Goal: Task Accomplishment & Management: Manage account settings

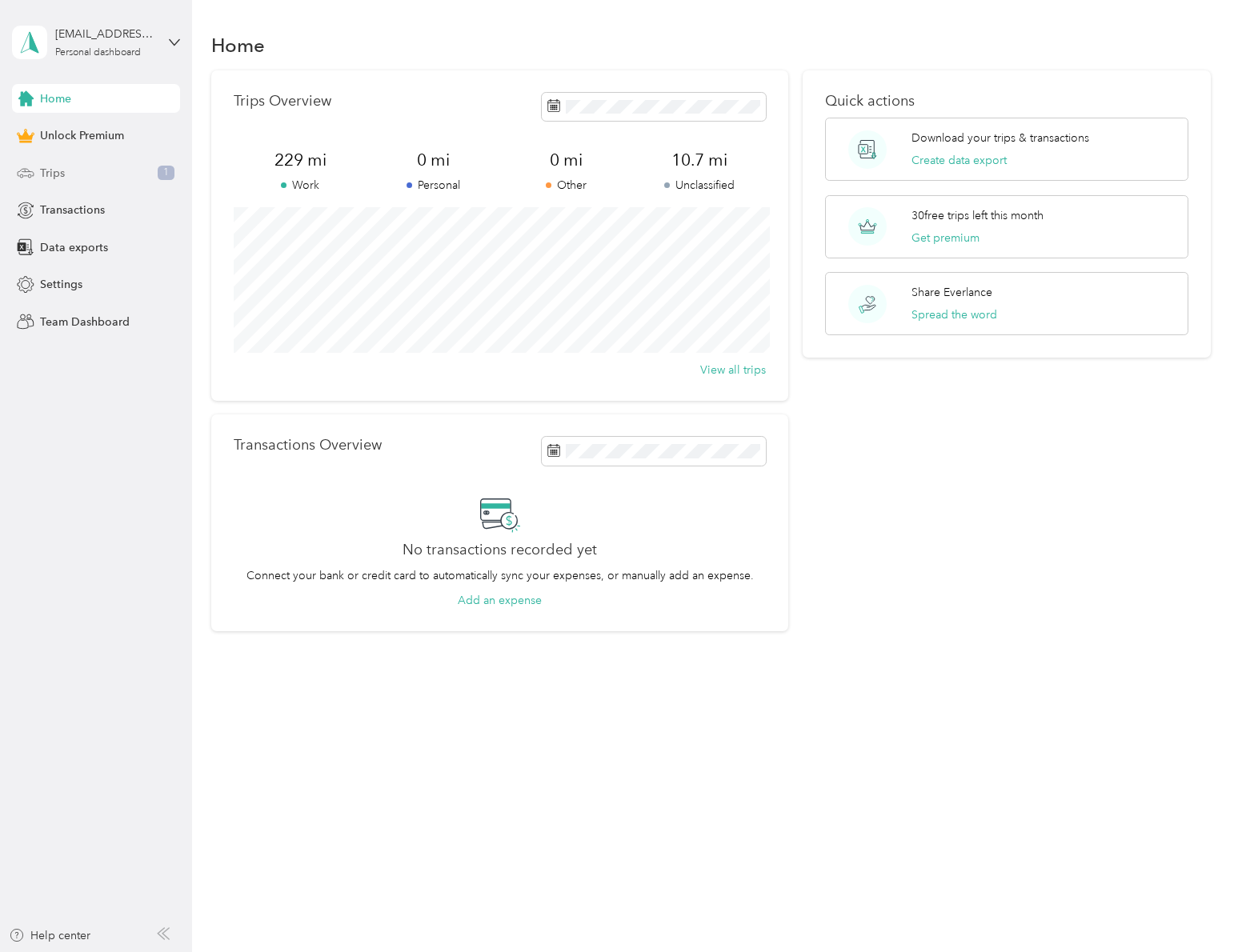
click at [107, 169] on div "Trips 1" at bounding box center [96, 173] width 168 height 29
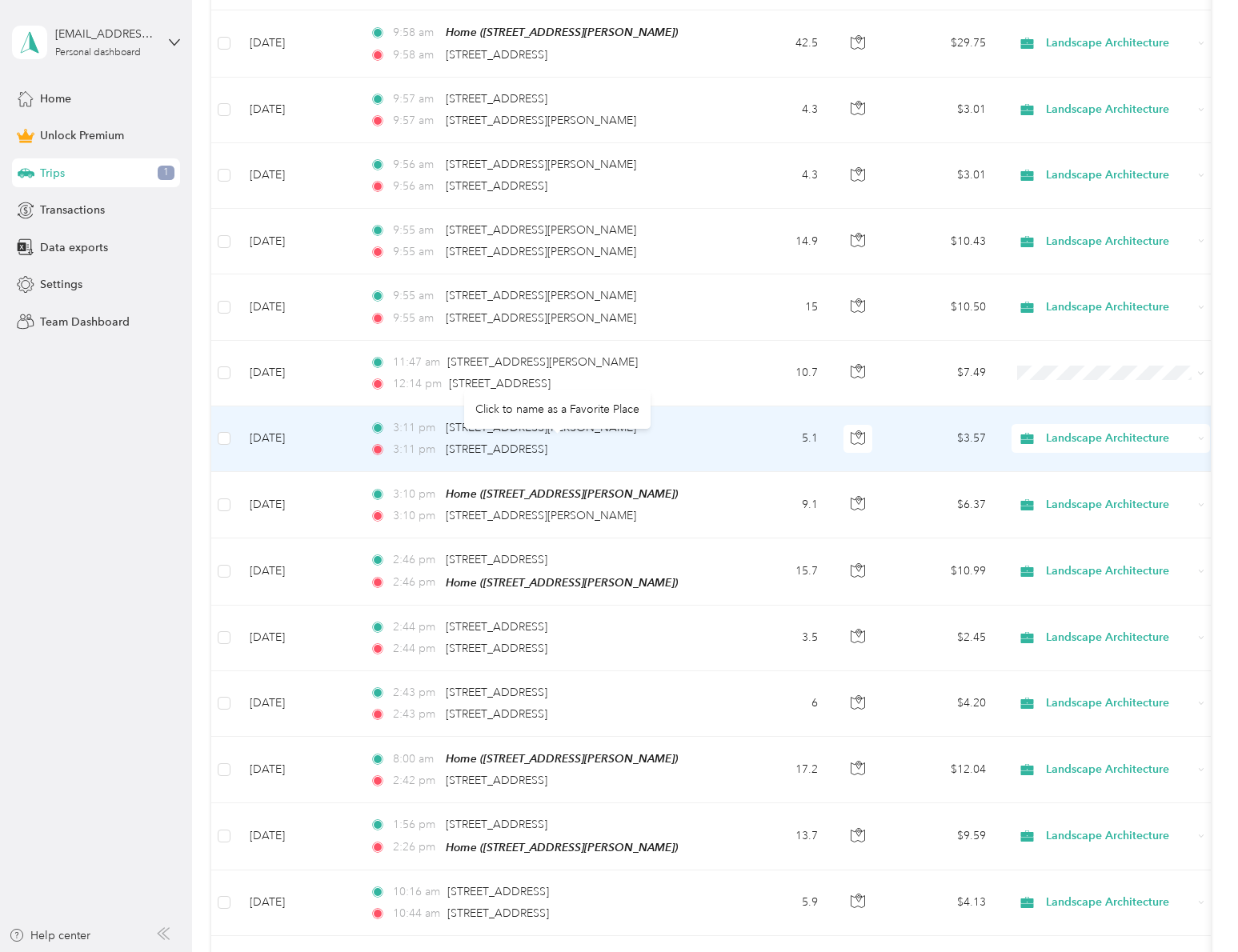
scroll to position [591, 0]
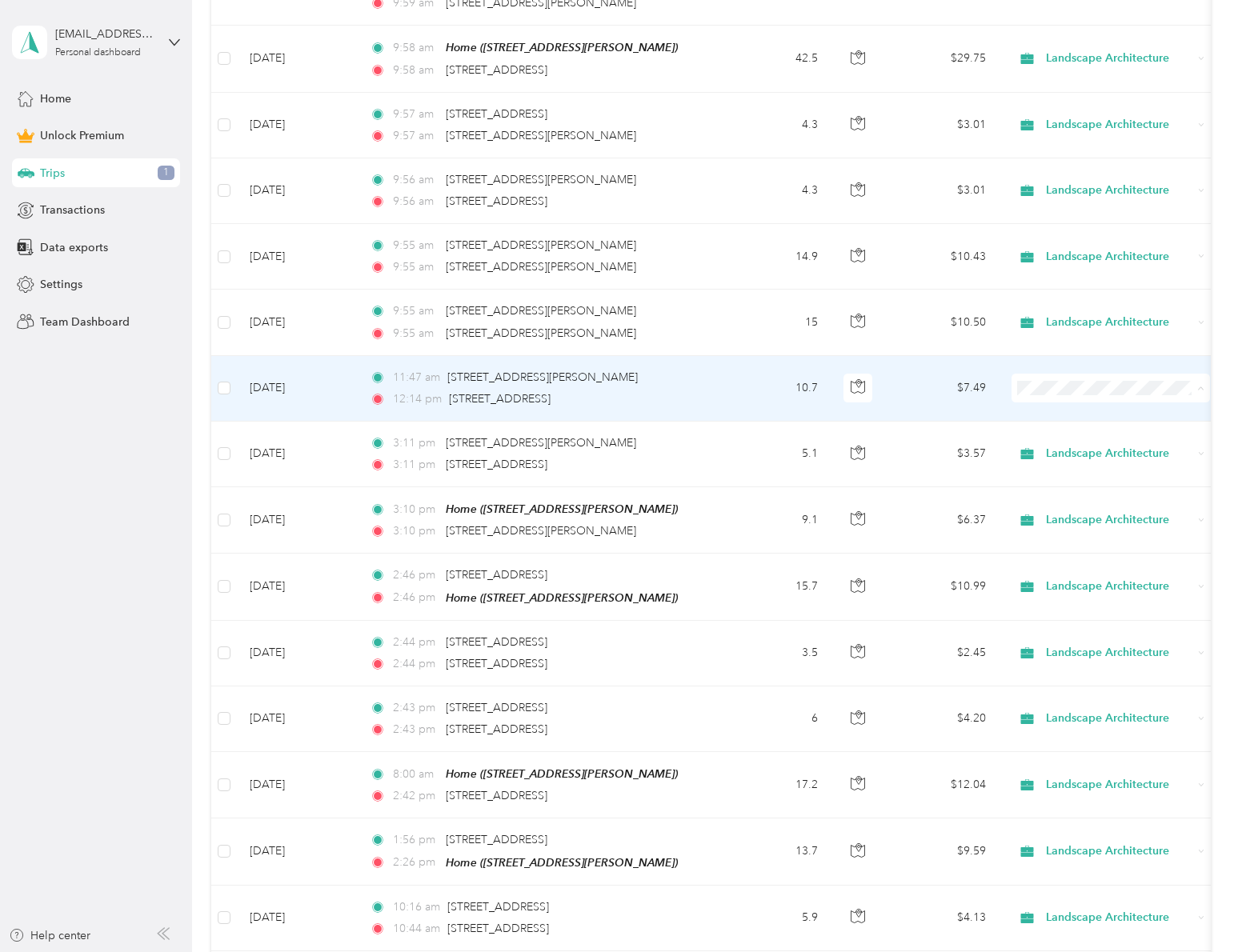
click at [1109, 467] on span "Landscape Architecture" at bounding box center [1126, 473] width 148 height 17
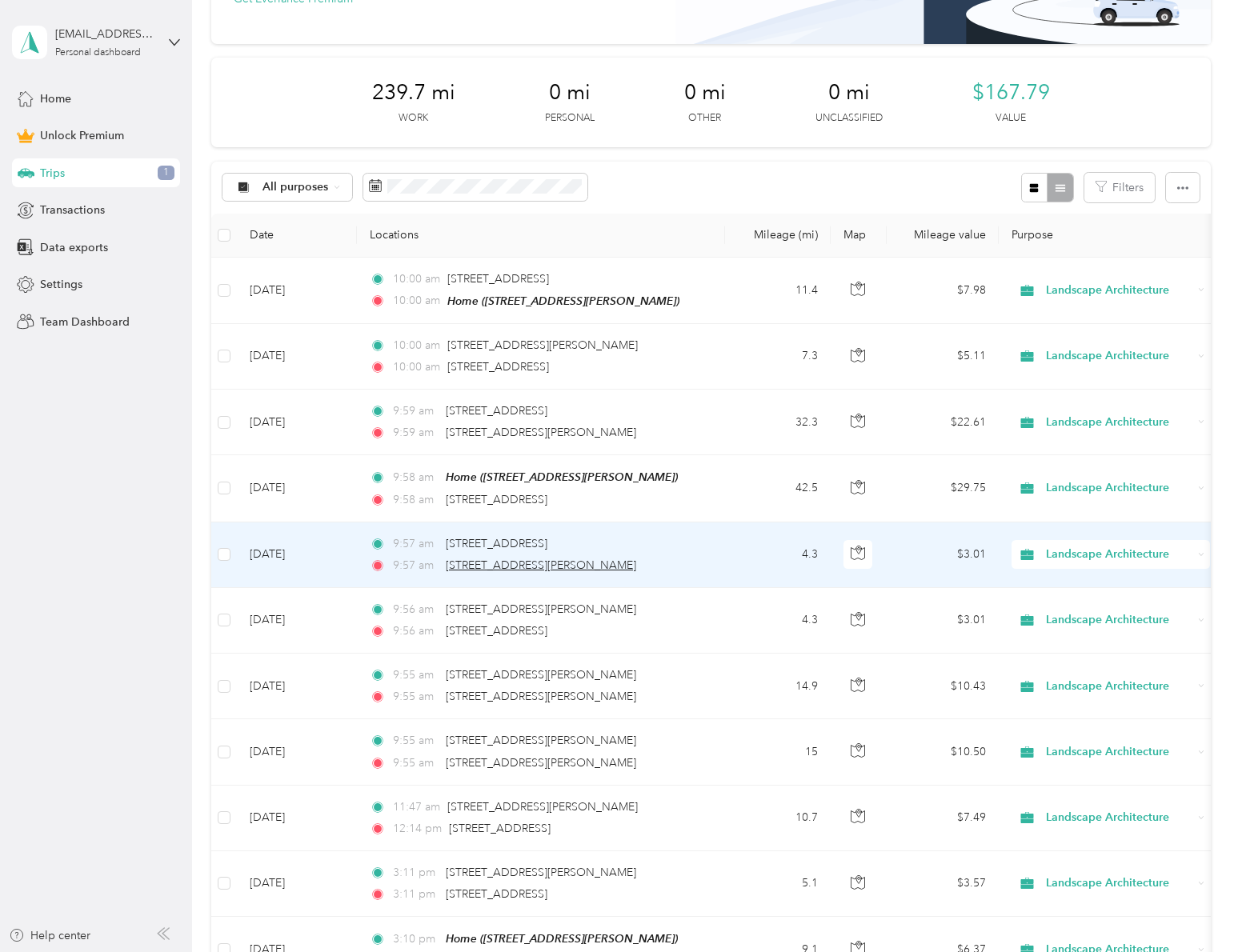
scroll to position [161, 0]
